Goal: Navigation & Orientation: Find specific page/section

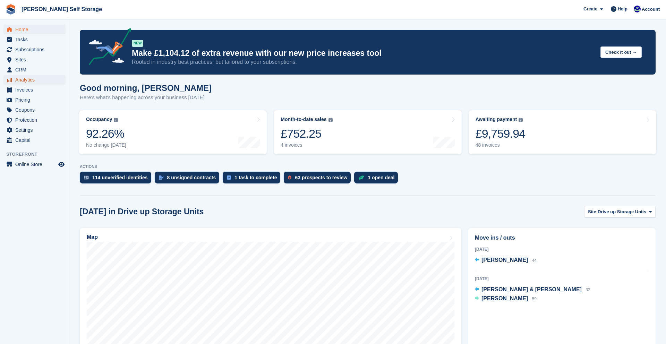
click at [27, 80] on span "Analytics" at bounding box center [36, 80] width 42 height 10
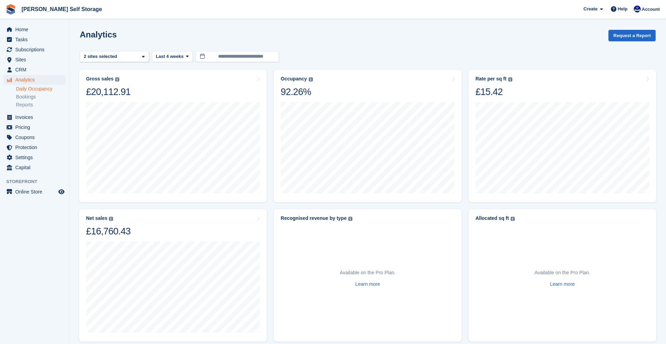
click at [33, 88] on link "Daily Occupancy" at bounding box center [41, 89] width 50 height 7
